Goal: Check status: Check status

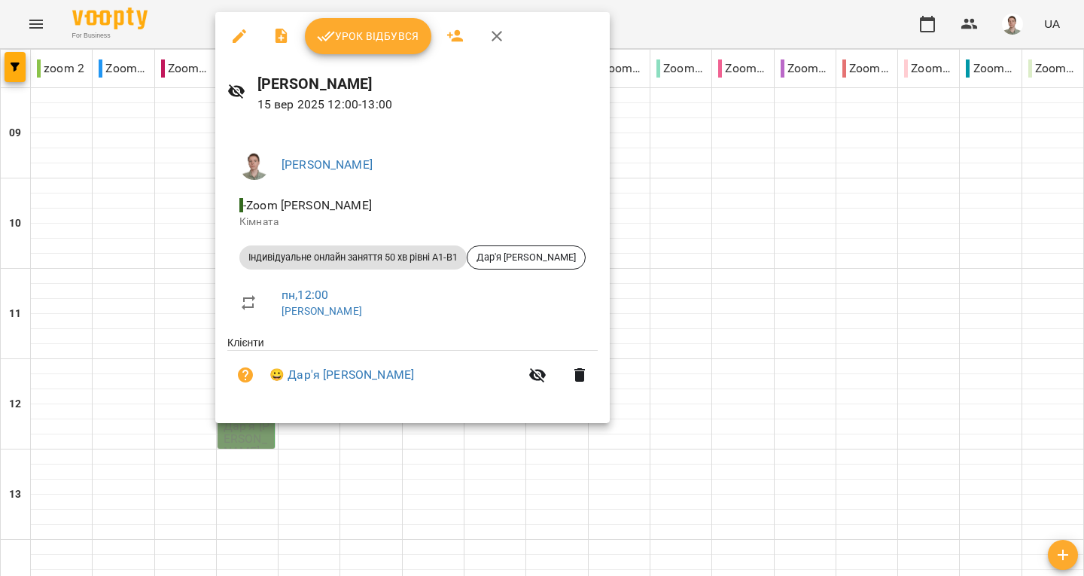
click at [385, 26] on button "Урок відбувся" at bounding box center [368, 36] width 126 height 36
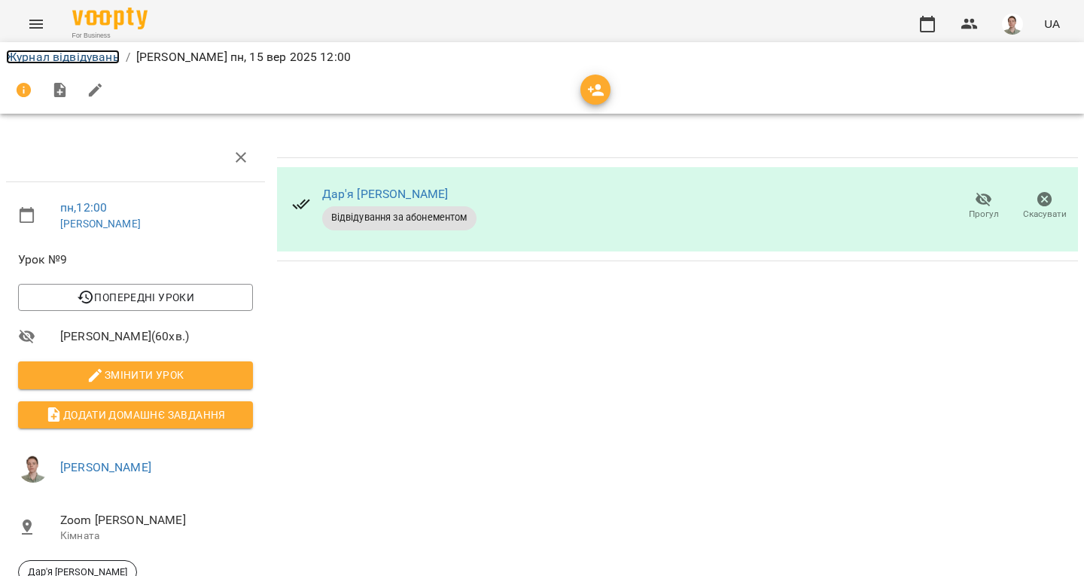
click at [72, 57] on link "Журнал відвідувань" at bounding box center [63, 57] width 114 height 14
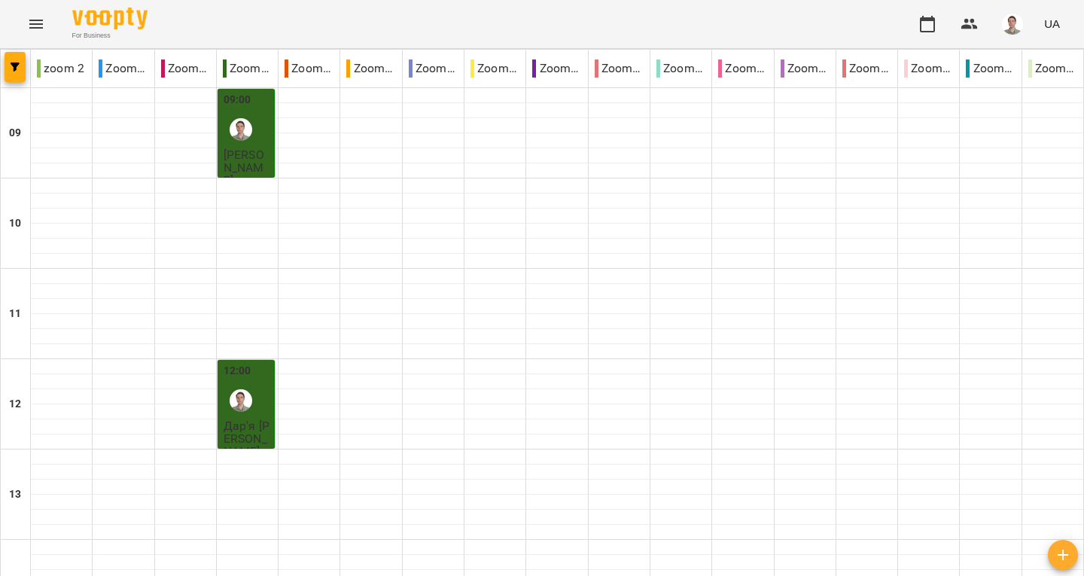
scroll to position [651, 0]
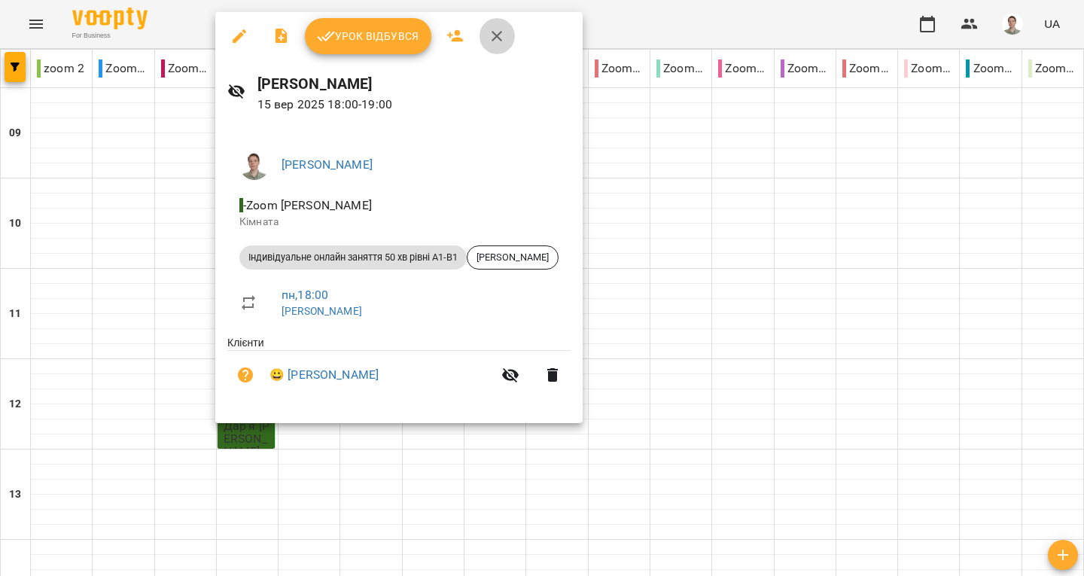
click at [494, 29] on icon "button" at bounding box center [497, 36] width 18 height 18
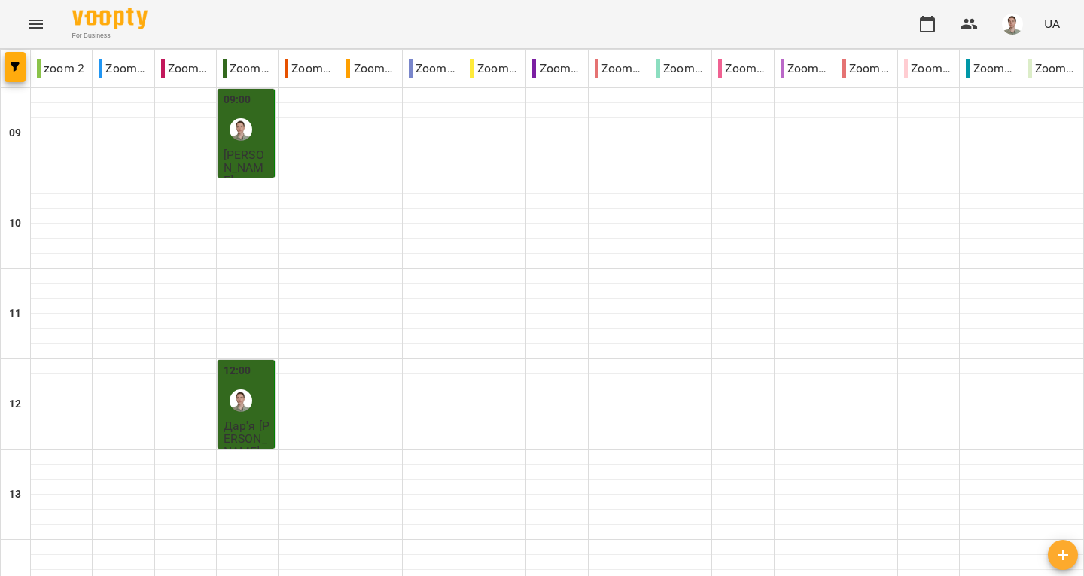
scroll to position [753, 0]
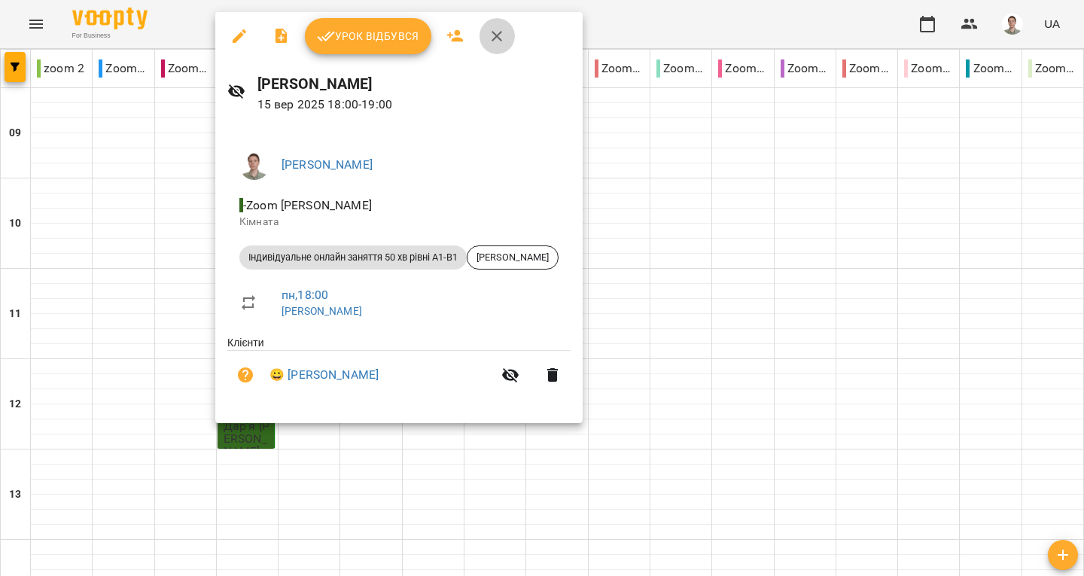
click at [485, 38] on button "button" at bounding box center [497, 36] width 36 height 36
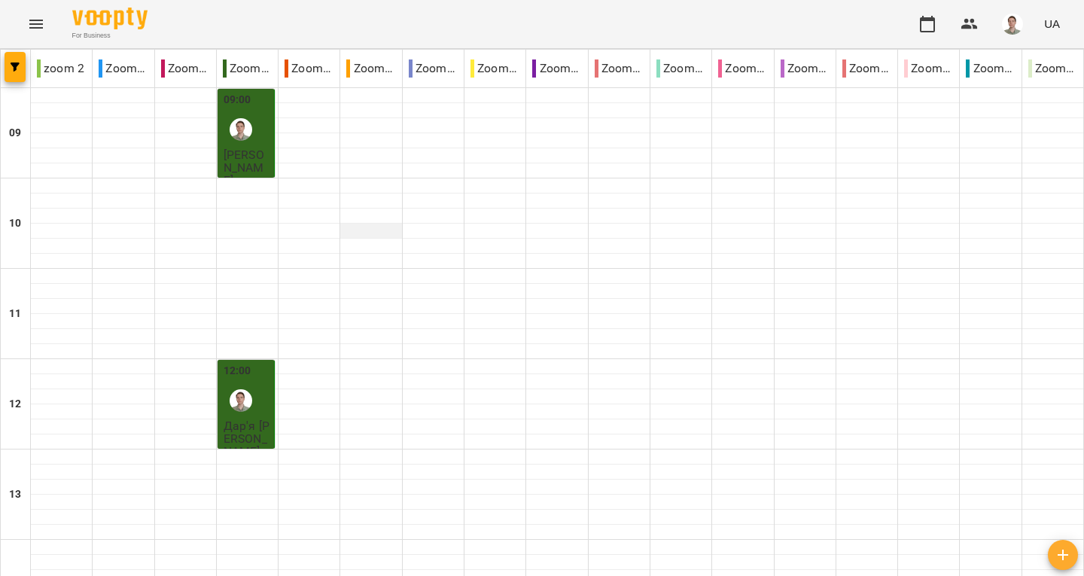
scroll to position [877, 0]
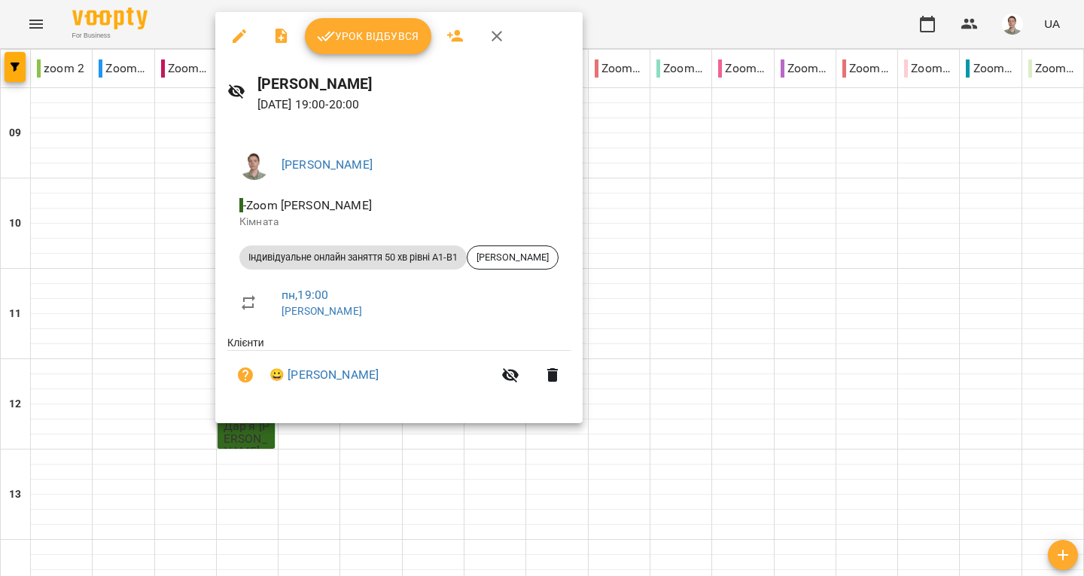
click at [497, 47] on button "button" at bounding box center [497, 36] width 36 height 36
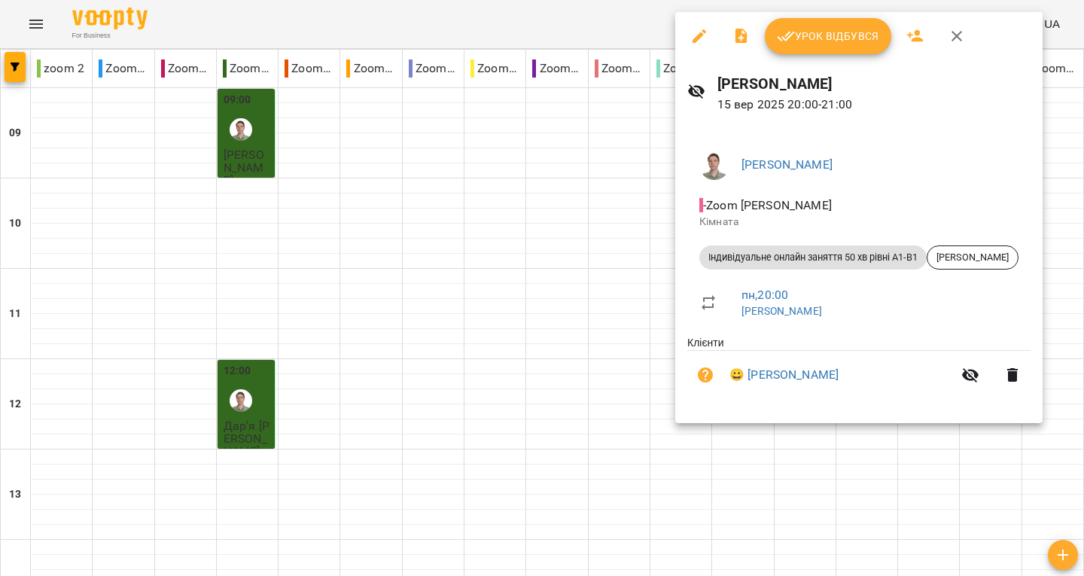
click at [953, 35] on icon "button" at bounding box center [956, 36] width 18 height 18
